Goal: Task Accomplishment & Management: Manage account settings

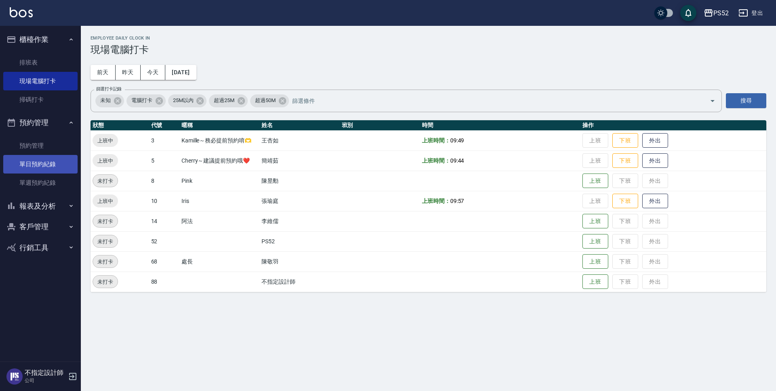
click at [46, 167] on link "單日預約紀錄" at bounding box center [40, 164] width 74 height 19
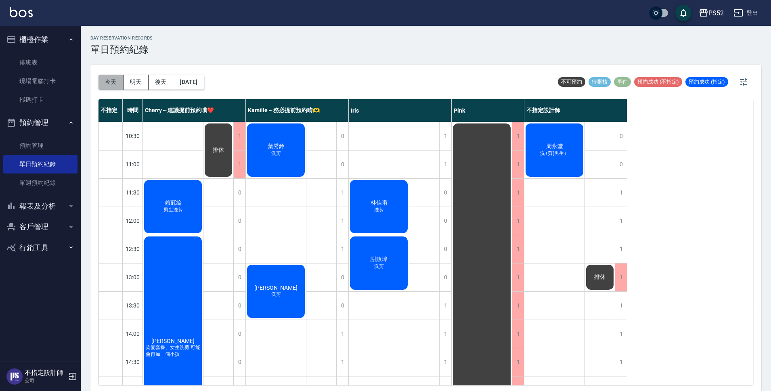
click at [105, 76] on button "今天" at bounding box center [111, 82] width 25 height 15
click at [138, 81] on button "明天" at bounding box center [136, 82] width 25 height 15
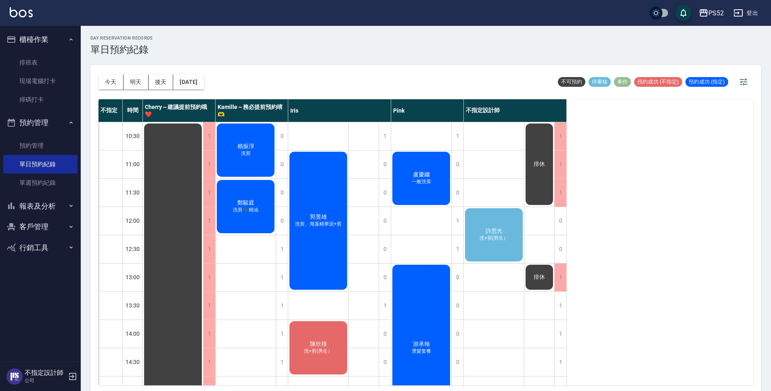
click at [252, 157] on span "洗+剪(男生）" at bounding box center [246, 153] width 13 height 7
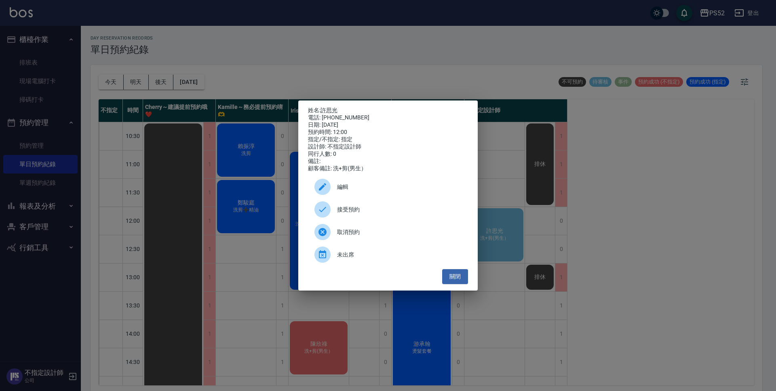
click at [346, 213] on span "接受預約" at bounding box center [399, 210] width 124 height 8
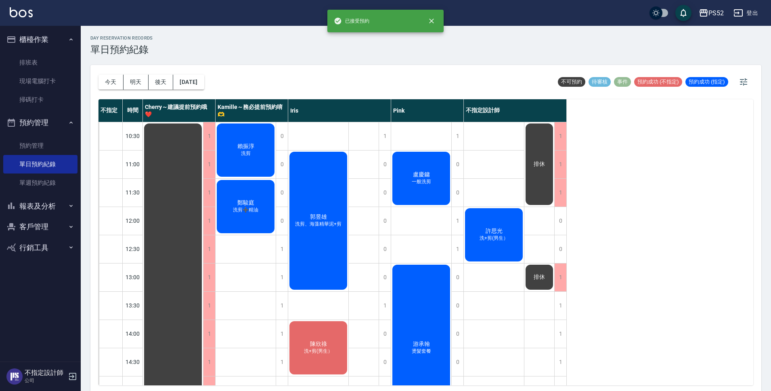
click at [252, 157] on span "洗+剪(男生）" at bounding box center [246, 153] width 13 height 7
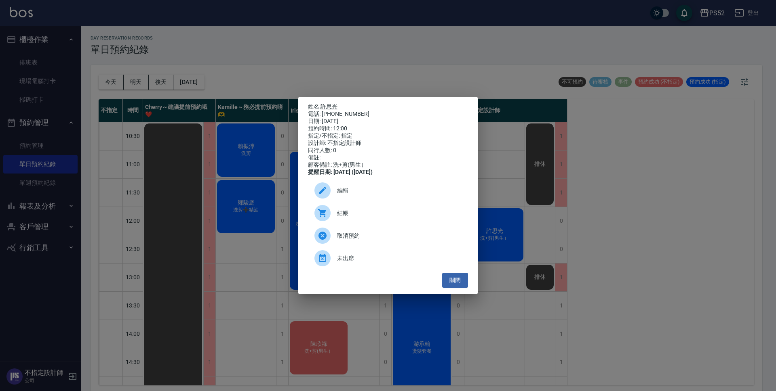
click at [387, 201] on div "編輯" at bounding box center [388, 190] width 160 height 23
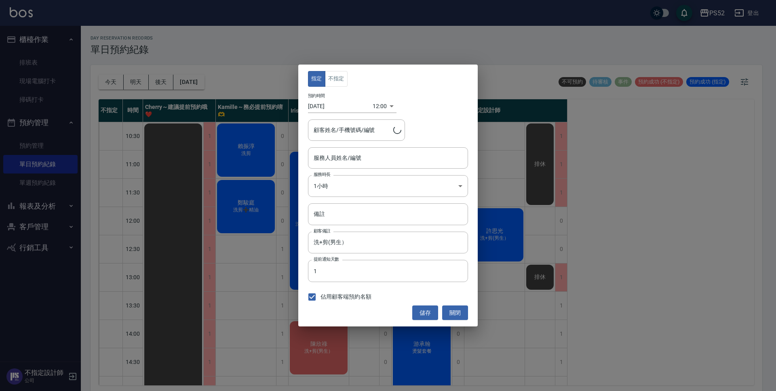
type input "不指定設計師-88"
type input "[PERSON_NAME]/0978472341/B0978472341"
click at [345, 80] on button "不指定" at bounding box center [336, 79] width 23 height 16
click at [388, 162] on input "不指定設計師-88" at bounding box center [381, 158] width 141 height 14
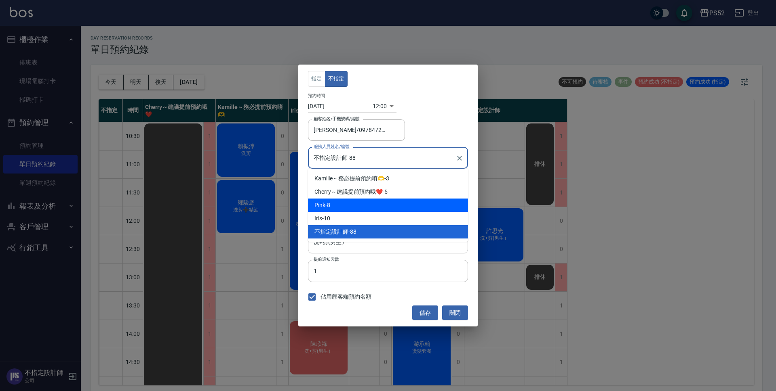
click at [384, 204] on div "Pink -8" at bounding box center [388, 205] width 160 height 13
type input "Pink-8"
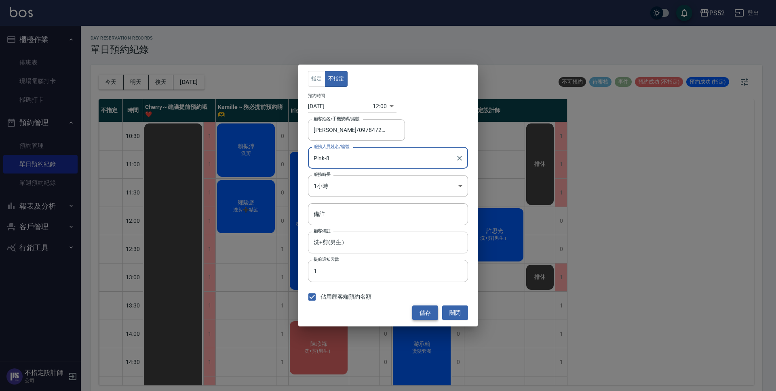
click at [433, 313] on button "儲存" at bounding box center [425, 313] width 26 height 15
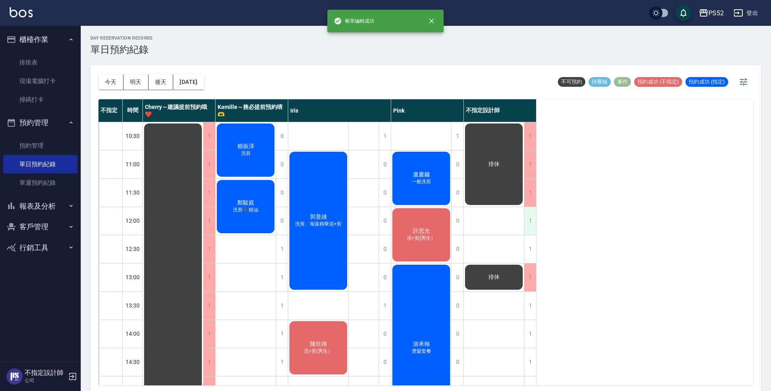
click at [534, 224] on div "1" at bounding box center [530, 221] width 12 height 28
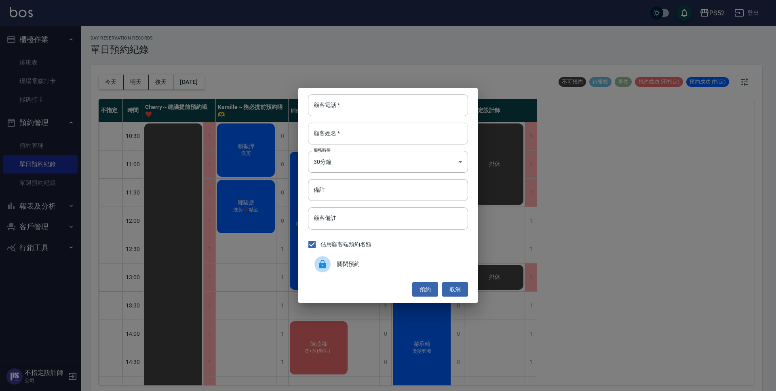
click at [426, 266] on span "關閉預約" at bounding box center [399, 264] width 124 height 8
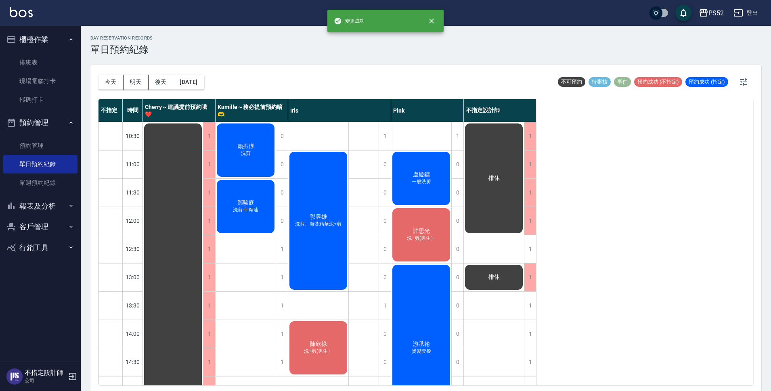
click at [535, 258] on div "1" at bounding box center [530, 249] width 12 height 28
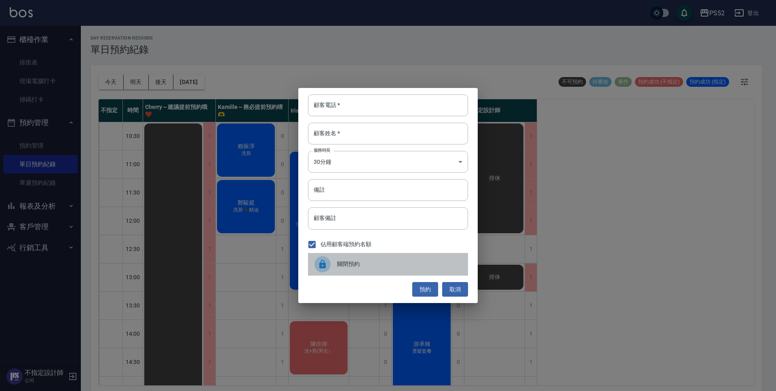
click at [444, 264] on span "關閉預約" at bounding box center [399, 264] width 124 height 8
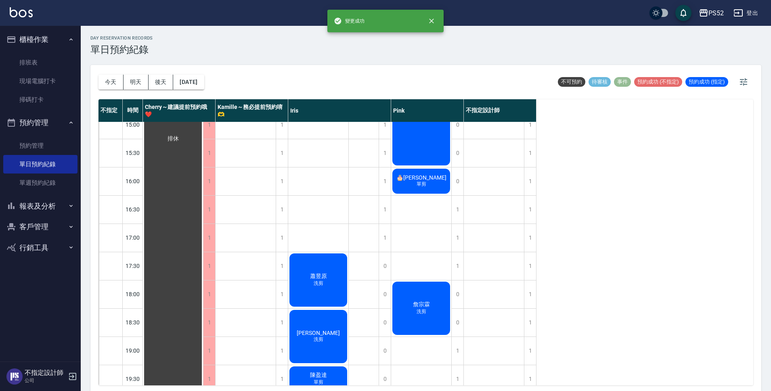
scroll to position [309, 0]
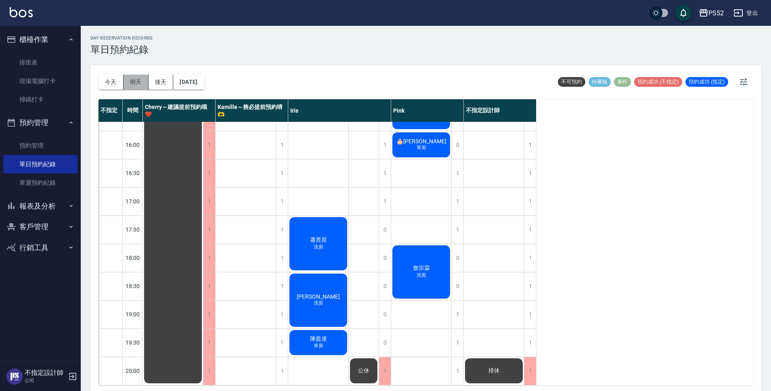
click at [134, 86] on button "明天" at bounding box center [136, 82] width 25 height 15
click at [152, 86] on button "後天" at bounding box center [161, 82] width 25 height 15
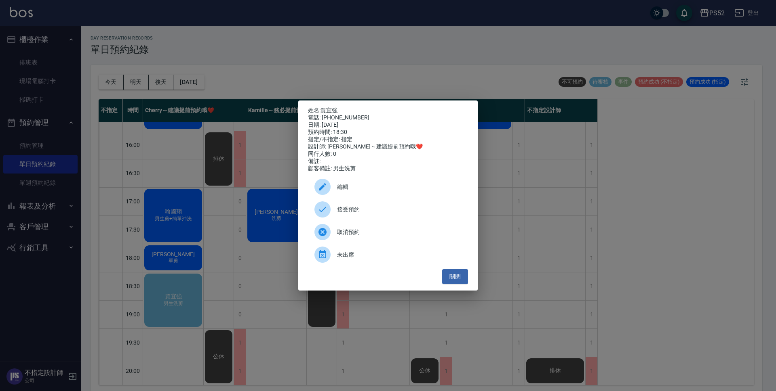
click at [362, 209] on span "接受預約" at bounding box center [399, 210] width 124 height 8
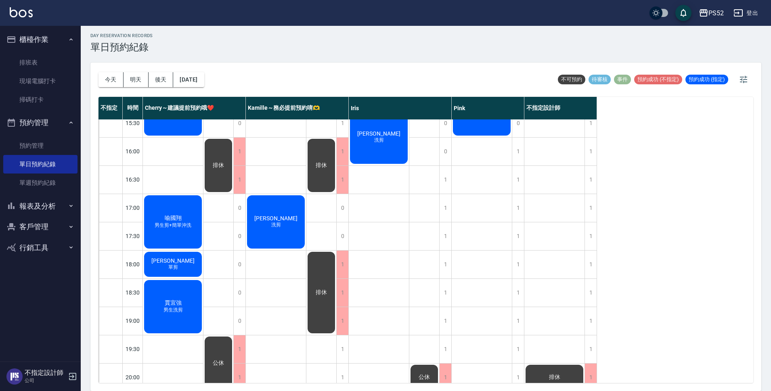
scroll to position [309, 0]
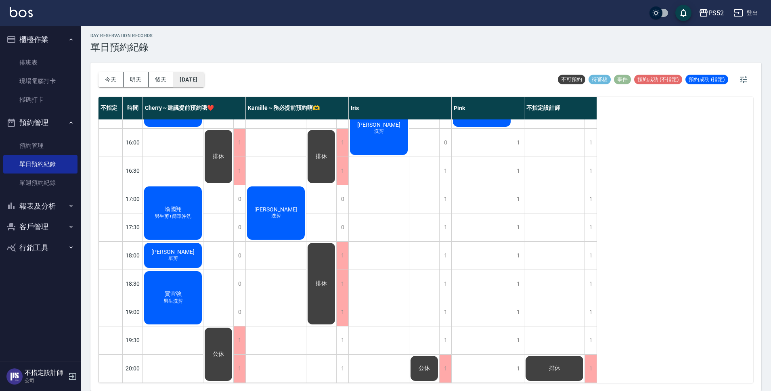
click at [192, 78] on button "[DATE]" at bounding box center [188, 79] width 31 height 15
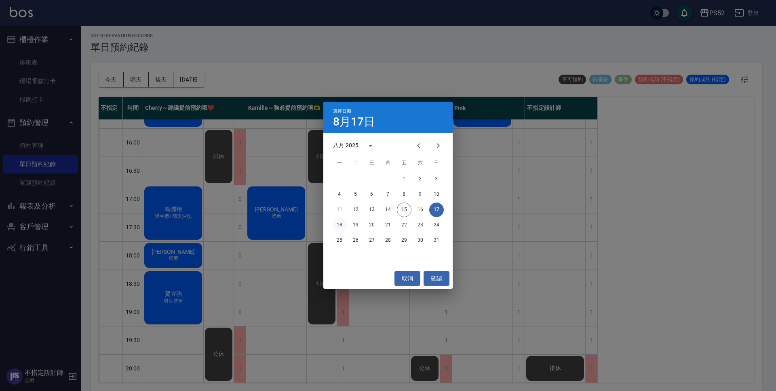
click at [337, 225] on button "18" at bounding box center [339, 225] width 15 height 15
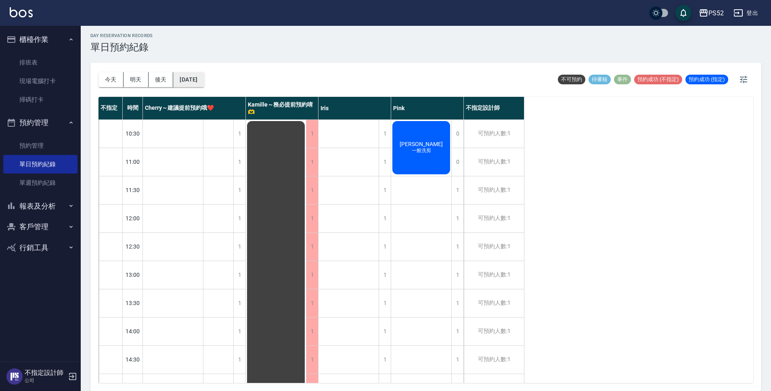
click at [204, 77] on button "[DATE]" at bounding box center [188, 79] width 31 height 15
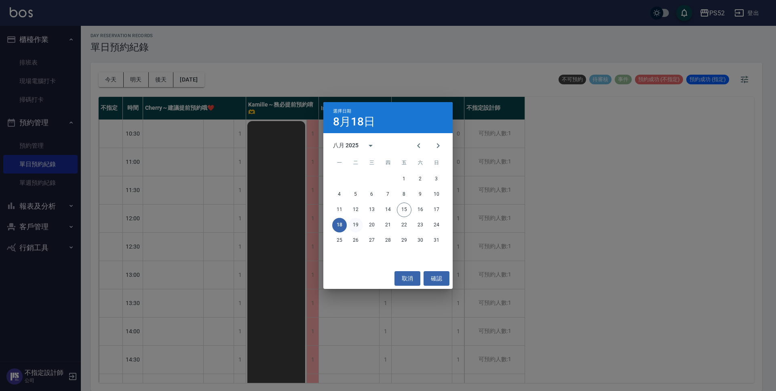
click at [356, 221] on button "19" at bounding box center [355, 225] width 15 height 15
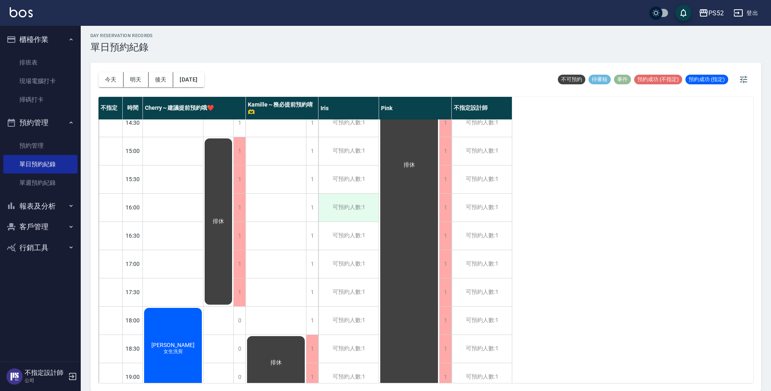
scroll to position [309, 0]
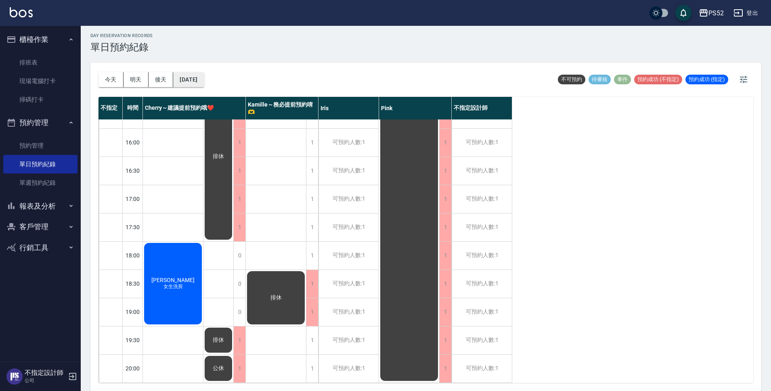
click at [204, 76] on button "[DATE]" at bounding box center [188, 79] width 31 height 15
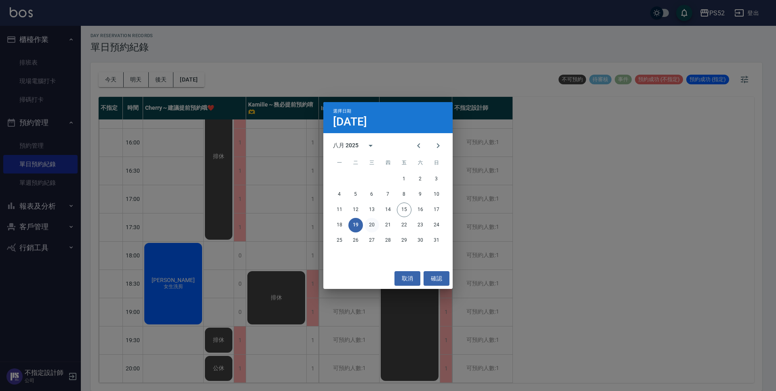
click at [373, 223] on button "20" at bounding box center [371, 225] width 15 height 15
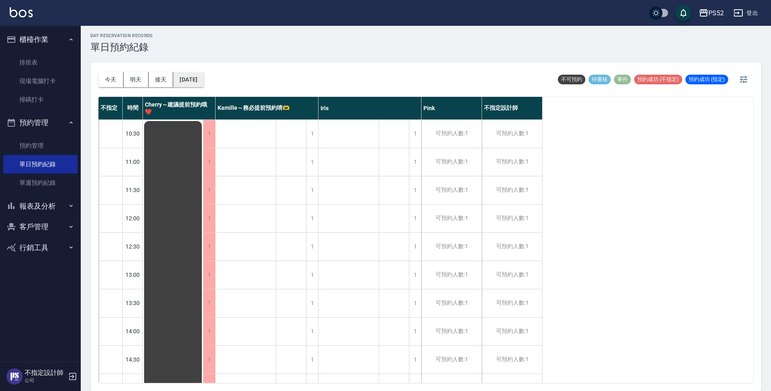
click at [187, 77] on button "[DATE]" at bounding box center [188, 79] width 31 height 15
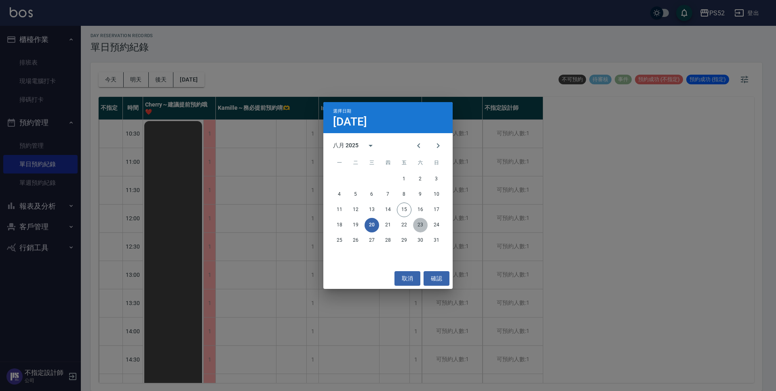
click at [417, 229] on button "23" at bounding box center [420, 225] width 15 height 15
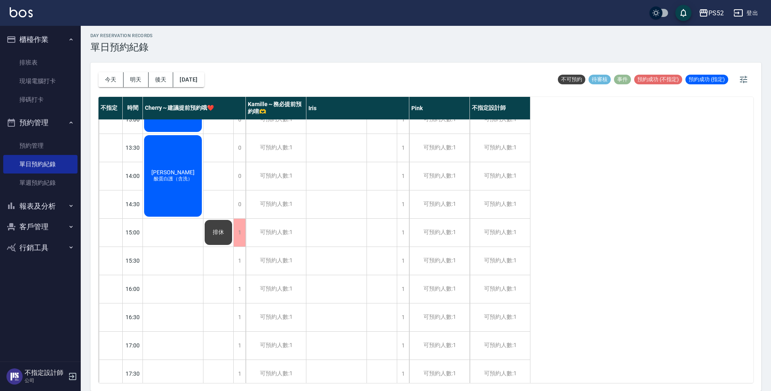
scroll to position [108, 0]
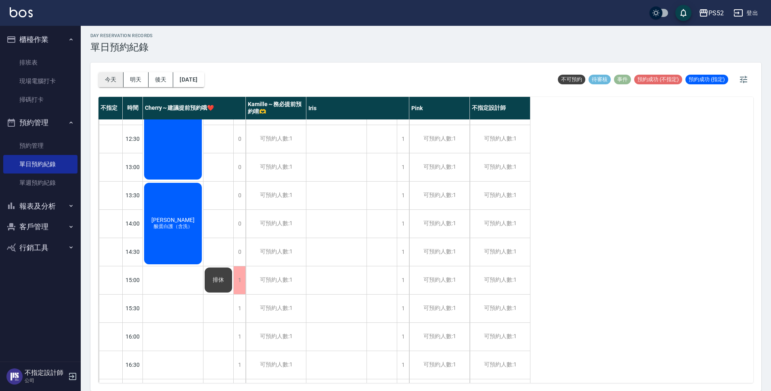
click at [103, 82] on button "今天" at bounding box center [111, 79] width 25 height 15
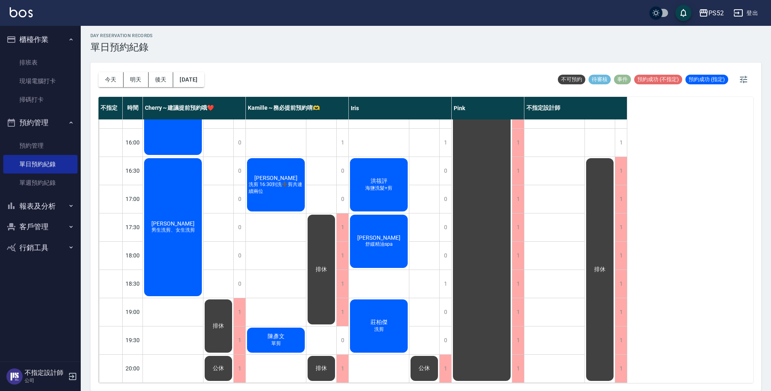
scroll to position [309, 0]
click at [185, 78] on button "[DATE]" at bounding box center [188, 79] width 31 height 15
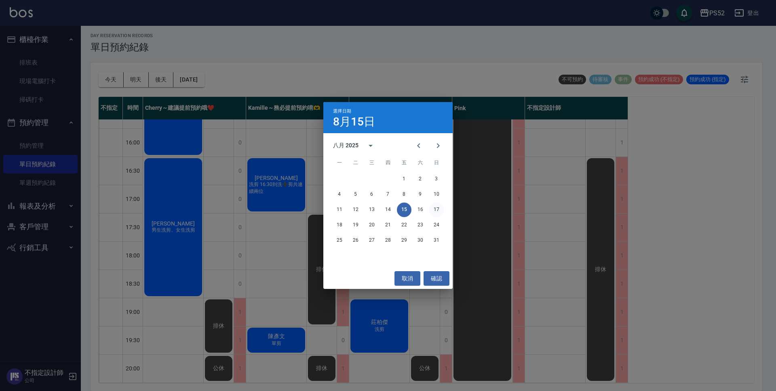
click at [437, 214] on button "17" at bounding box center [436, 210] width 15 height 15
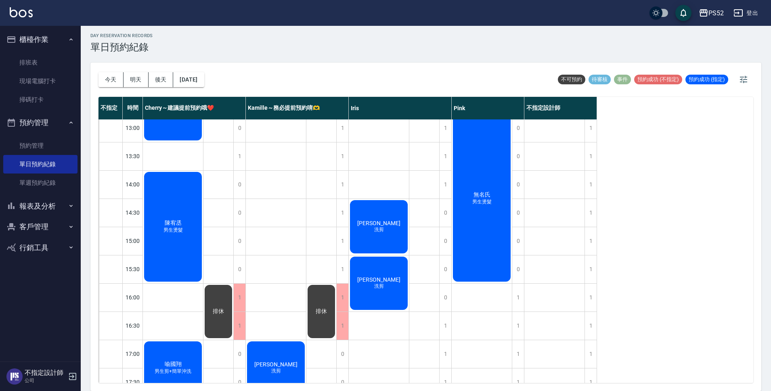
scroll to position [134, 0]
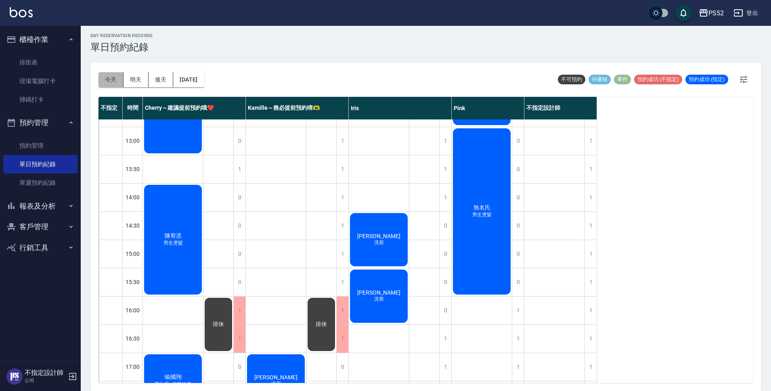
click at [110, 76] on button "今天" at bounding box center [111, 79] width 25 height 15
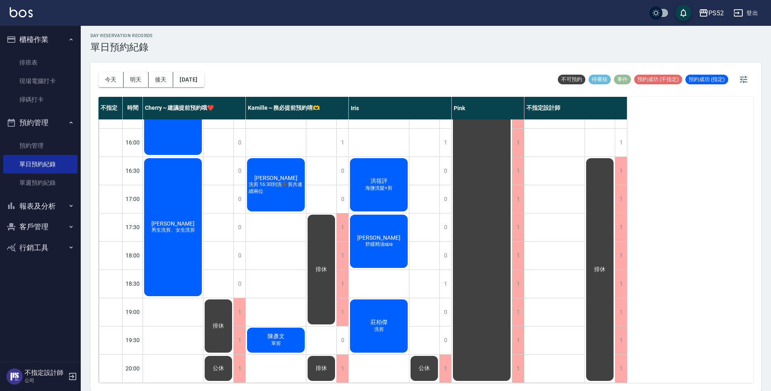
scroll to position [309, 0]
